Goal: Task Accomplishment & Management: Use online tool/utility

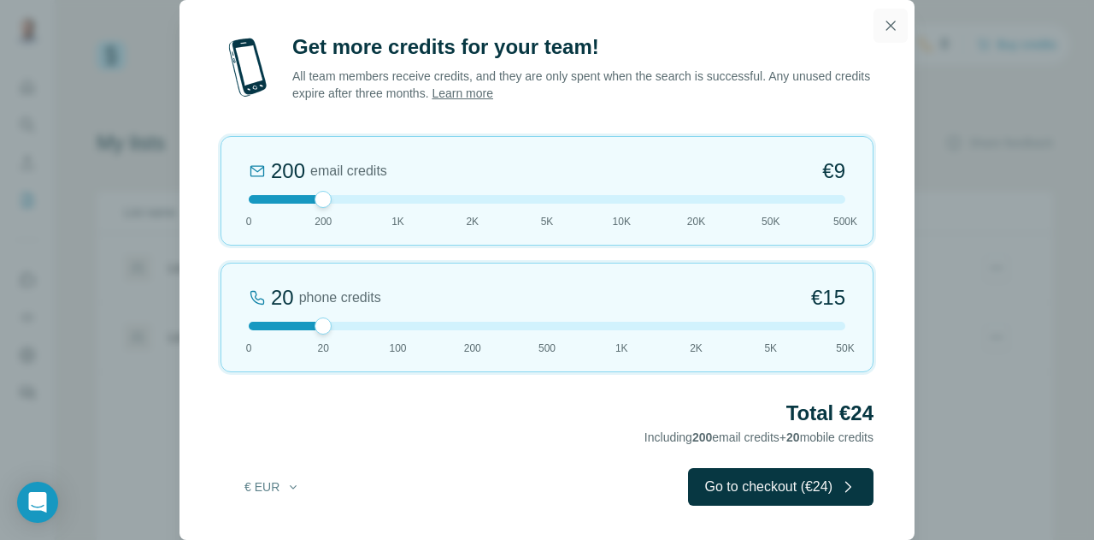
click at [889, 15] on button "button" at bounding box center [891, 26] width 34 height 34
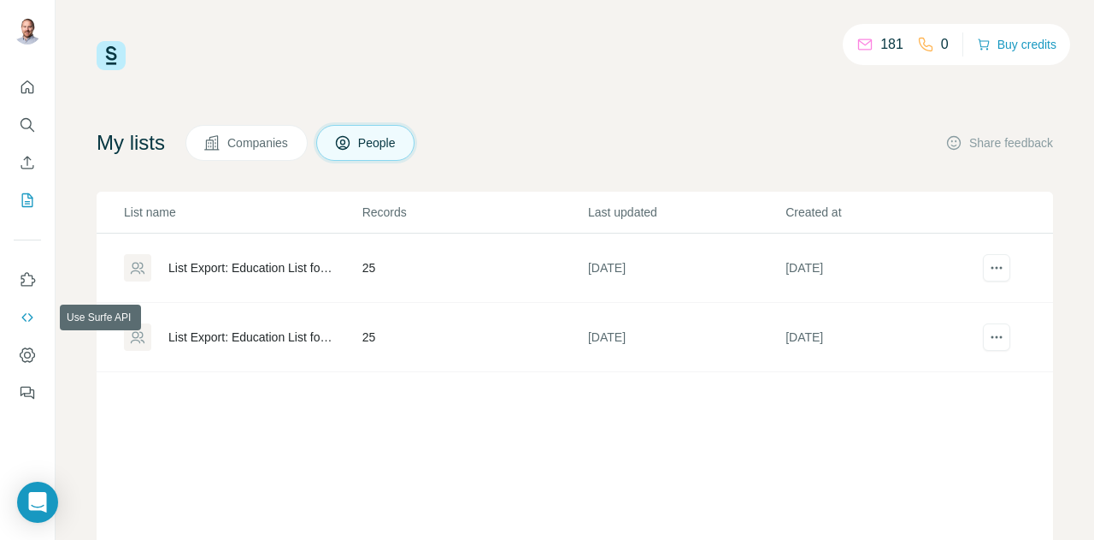
click at [27, 313] on icon "Use Surfe API" at bounding box center [27, 317] width 17 height 17
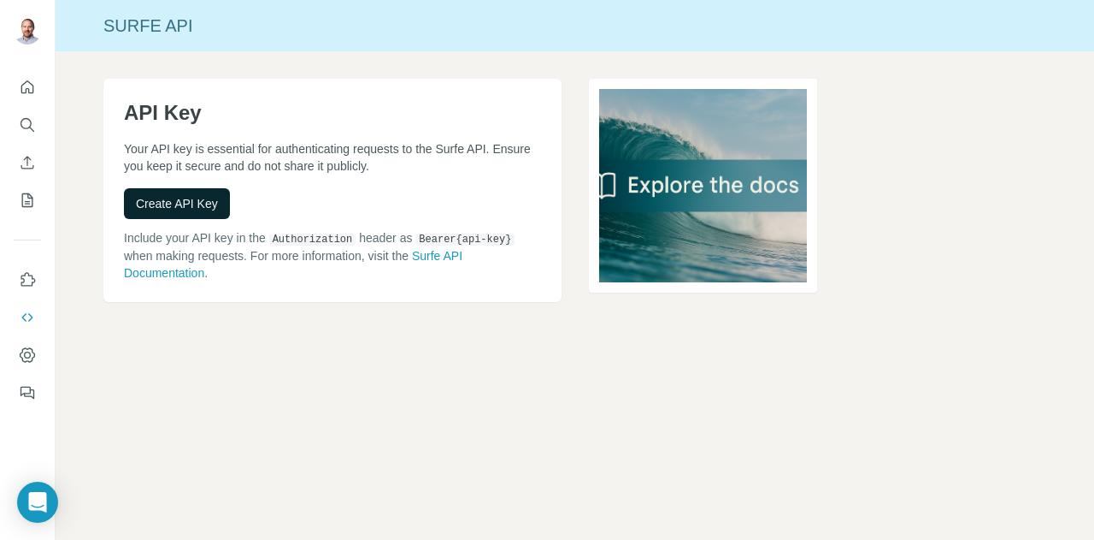
click at [188, 201] on span "Create API Key" at bounding box center [177, 203] width 82 height 17
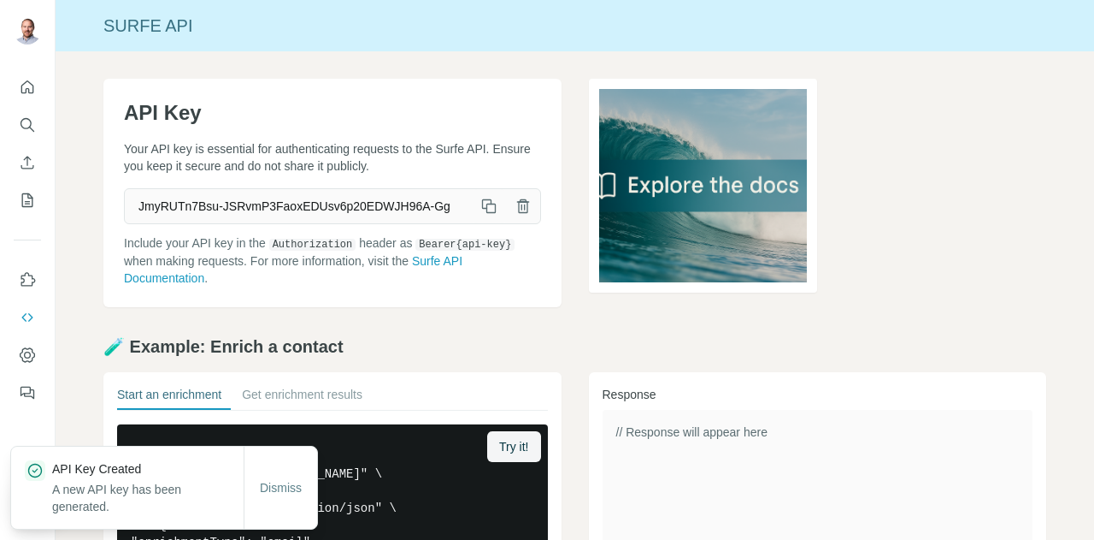
click at [485, 198] on icon "button" at bounding box center [489, 206] width 17 height 17
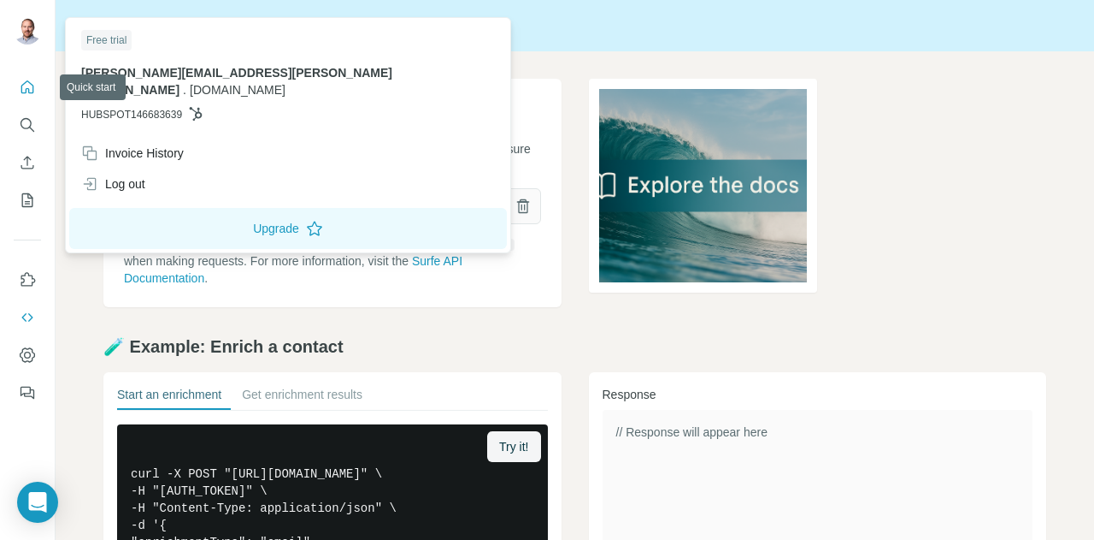
click at [27, 80] on icon "Quick start" at bounding box center [27, 87] width 17 height 17
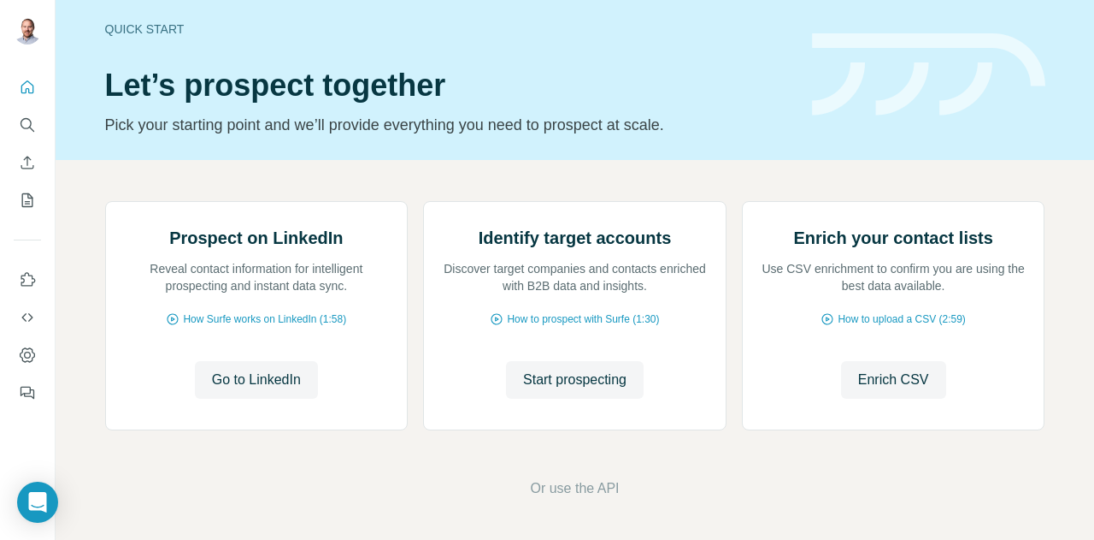
scroll to position [179, 0]
click at [586, 490] on span "Or use the API" at bounding box center [574, 488] width 89 height 21
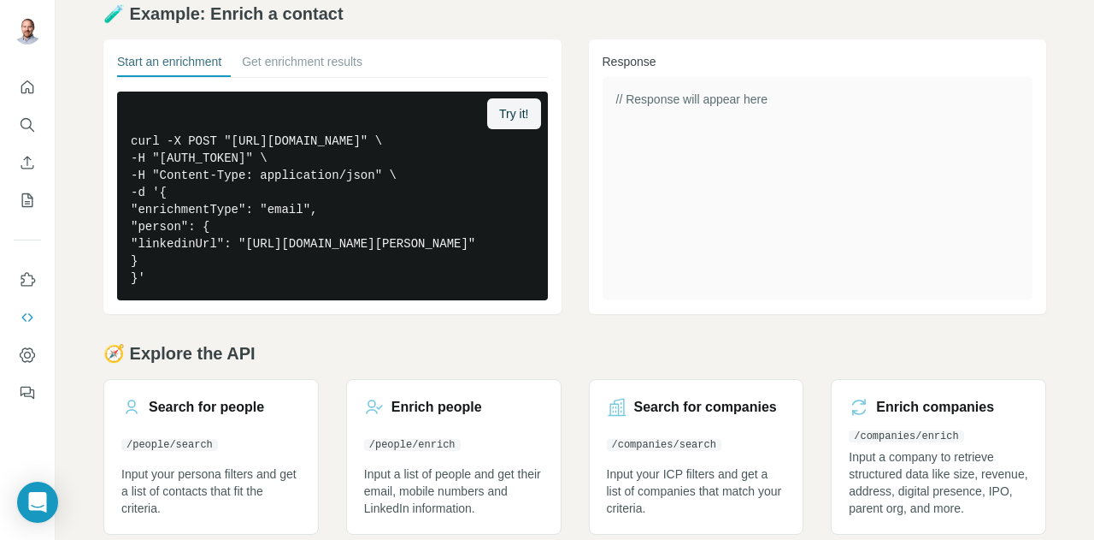
scroll to position [421, 0]
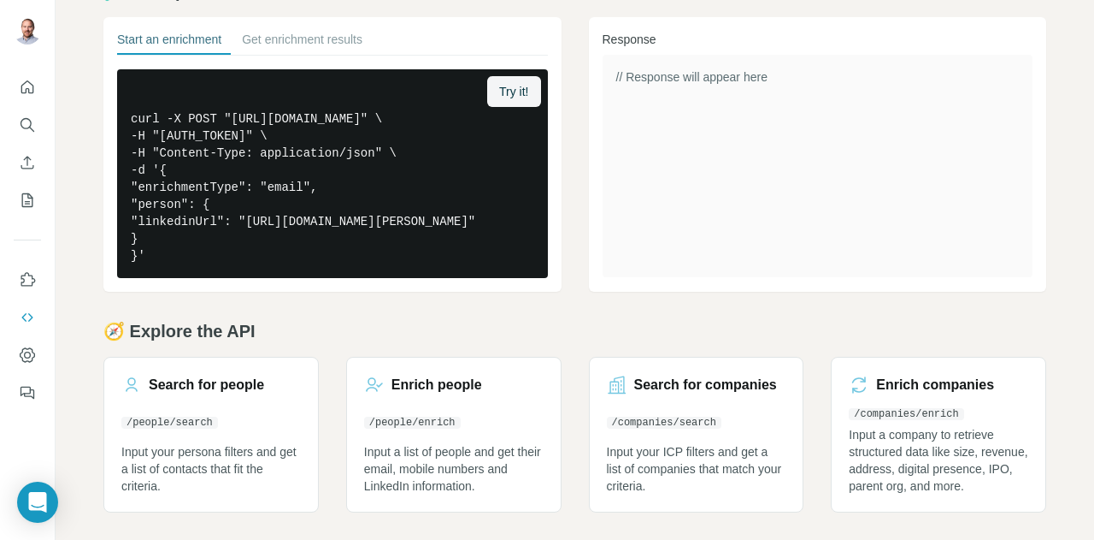
click at [549, 282] on div "API Key Your API key is essential for authenticating requests to the Surfe API.…" at bounding box center [575, 117] width 1039 height 843
click at [27, 317] on icon "Use Surfe API" at bounding box center [27, 317] width 17 height 17
click at [29, 351] on icon "Dashboard" at bounding box center [27, 354] width 17 height 17
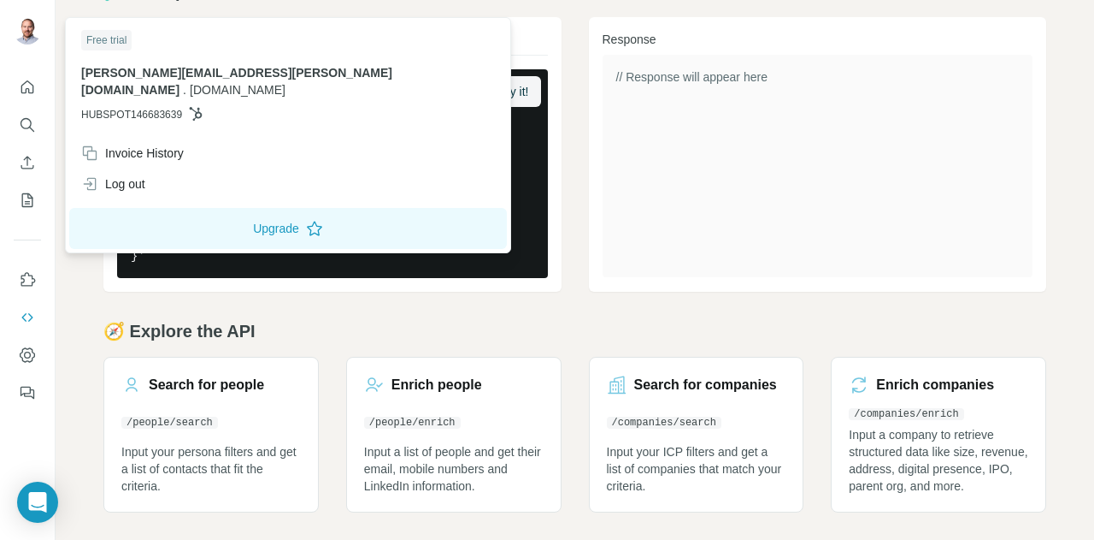
click at [27, 31] on img at bounding box center [27, 30] width 27 height 27
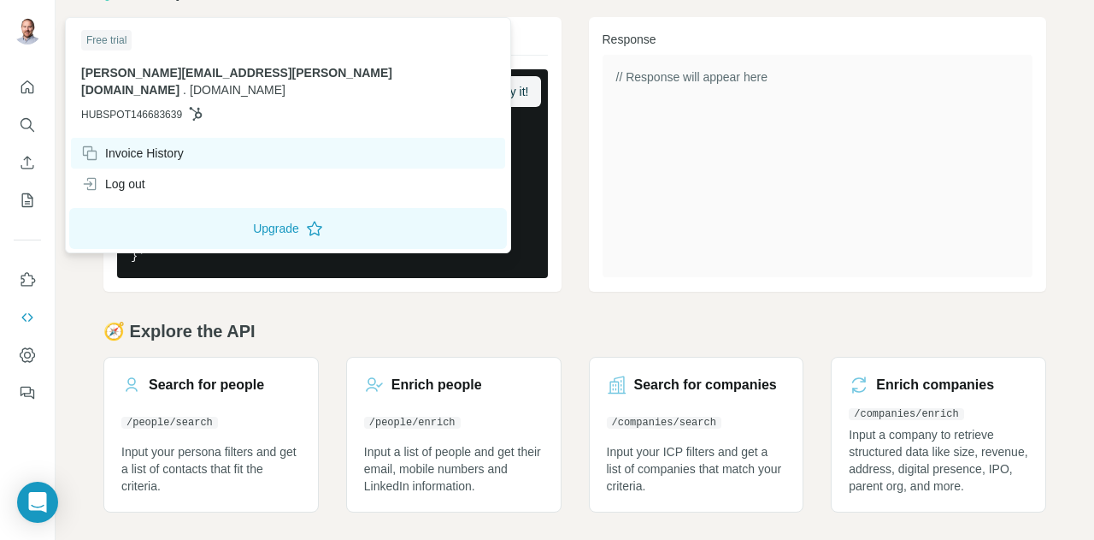
click at [191, 139] on div "Invoice History" at bounding box center [288, 153] width 434 height 31
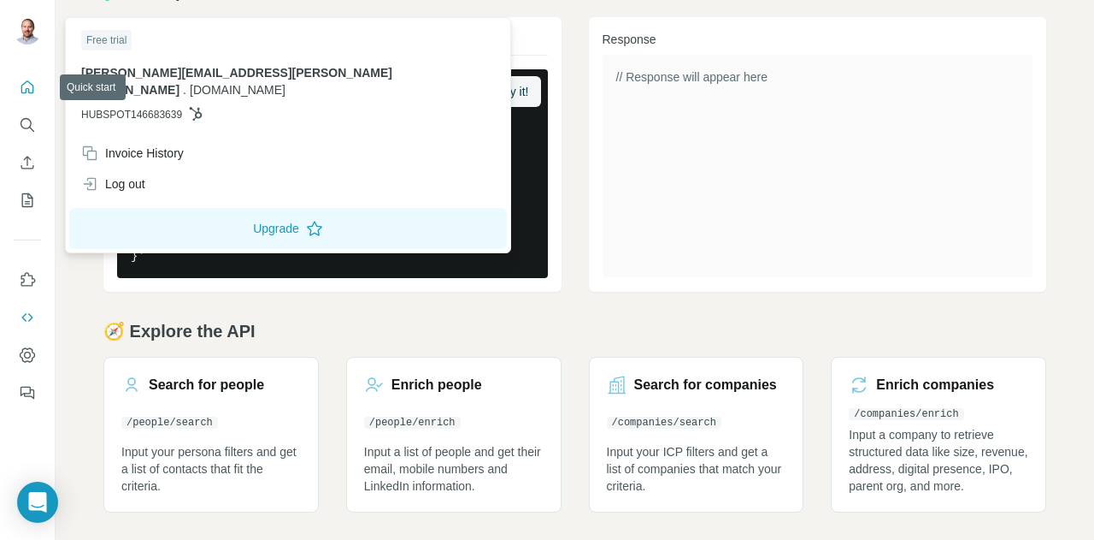
click at [22, 86] on icon "Quick start" at bounding box center [27, 86] width 13 height 13
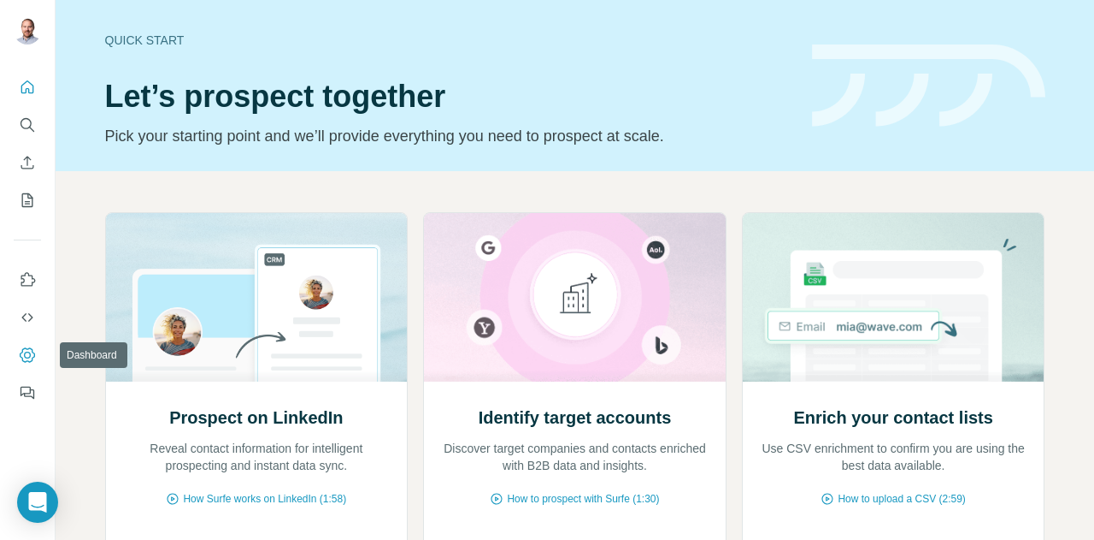
click at [26, 357] on icon "Dashboard" at bounding box center [27, 354] width 7 height 7
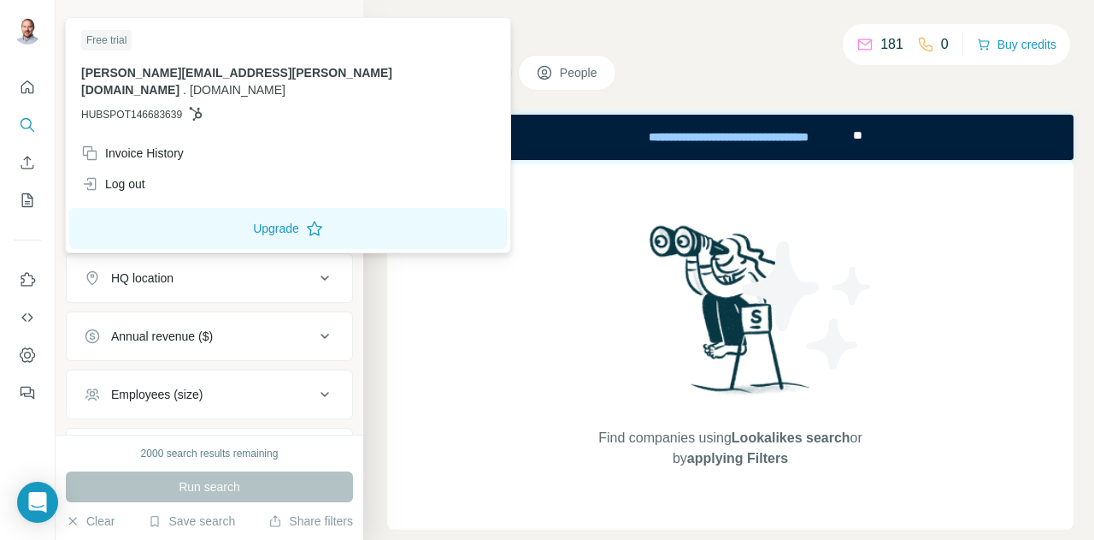
click at [14, 38] on div at bounding box center [27, 32] width 27 height 31
click at [203, 218] on button "Upgrade" at bounding box center [288, 228] width 438 height 41
